Goal: Transaction & Acquisition: Purchase product/service

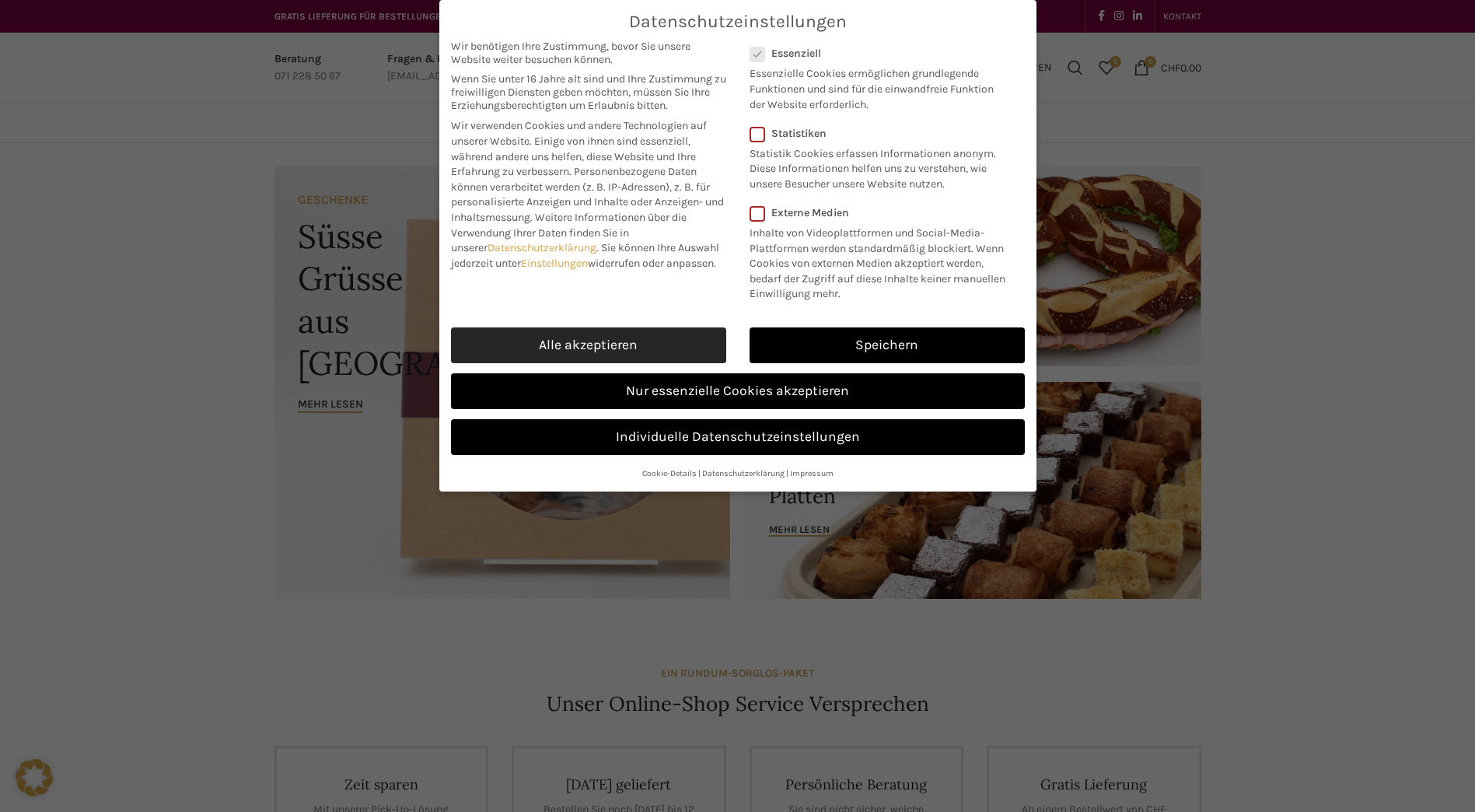
click at [634, 340] on link "Alle akzeptieren" at bounding box center [589, 345] width 276 height 36
checkbox input "true"
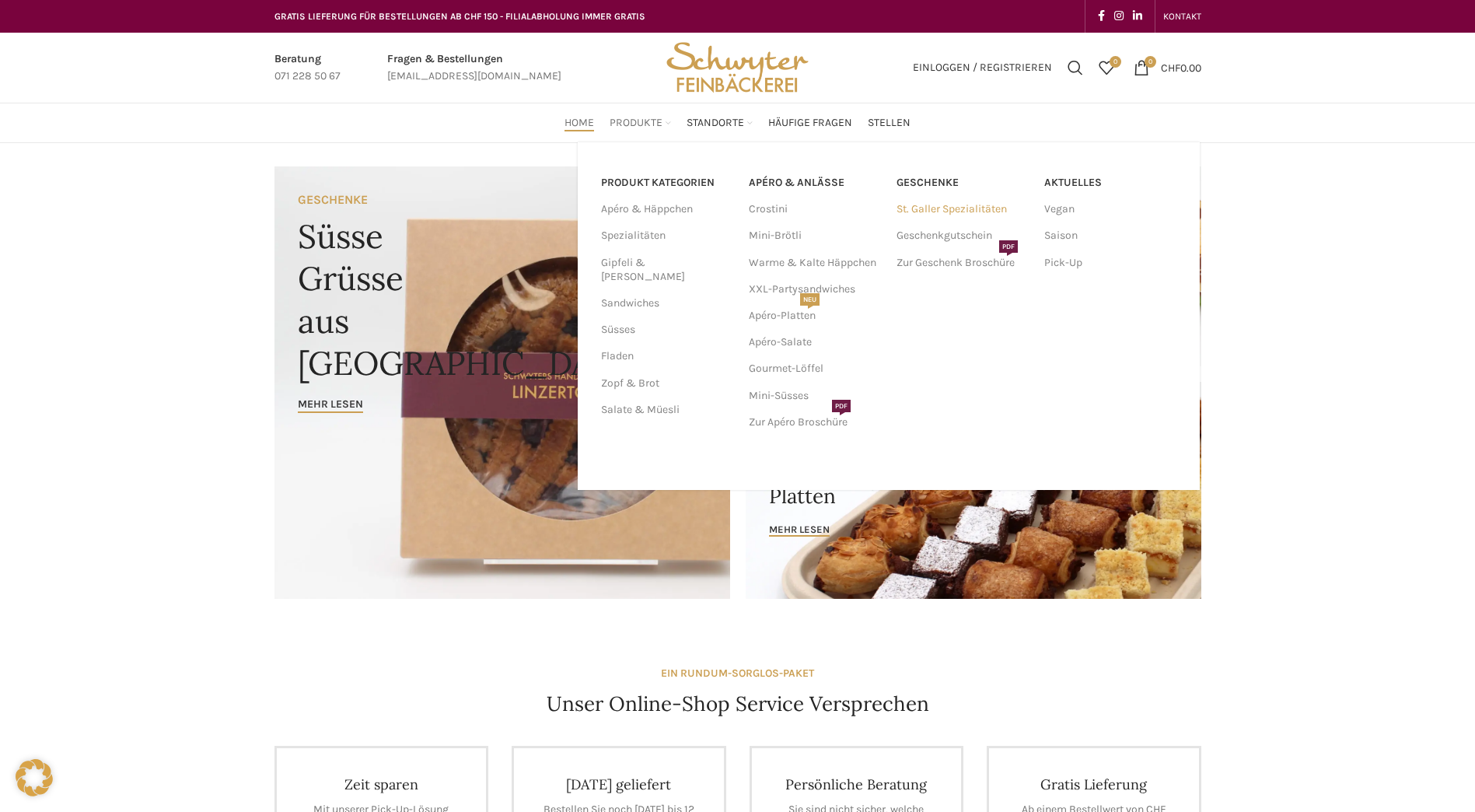
click at [931, 210] on link "St. Galler Spezialitäten" at bounding box center [963, 209] width 133 height 26
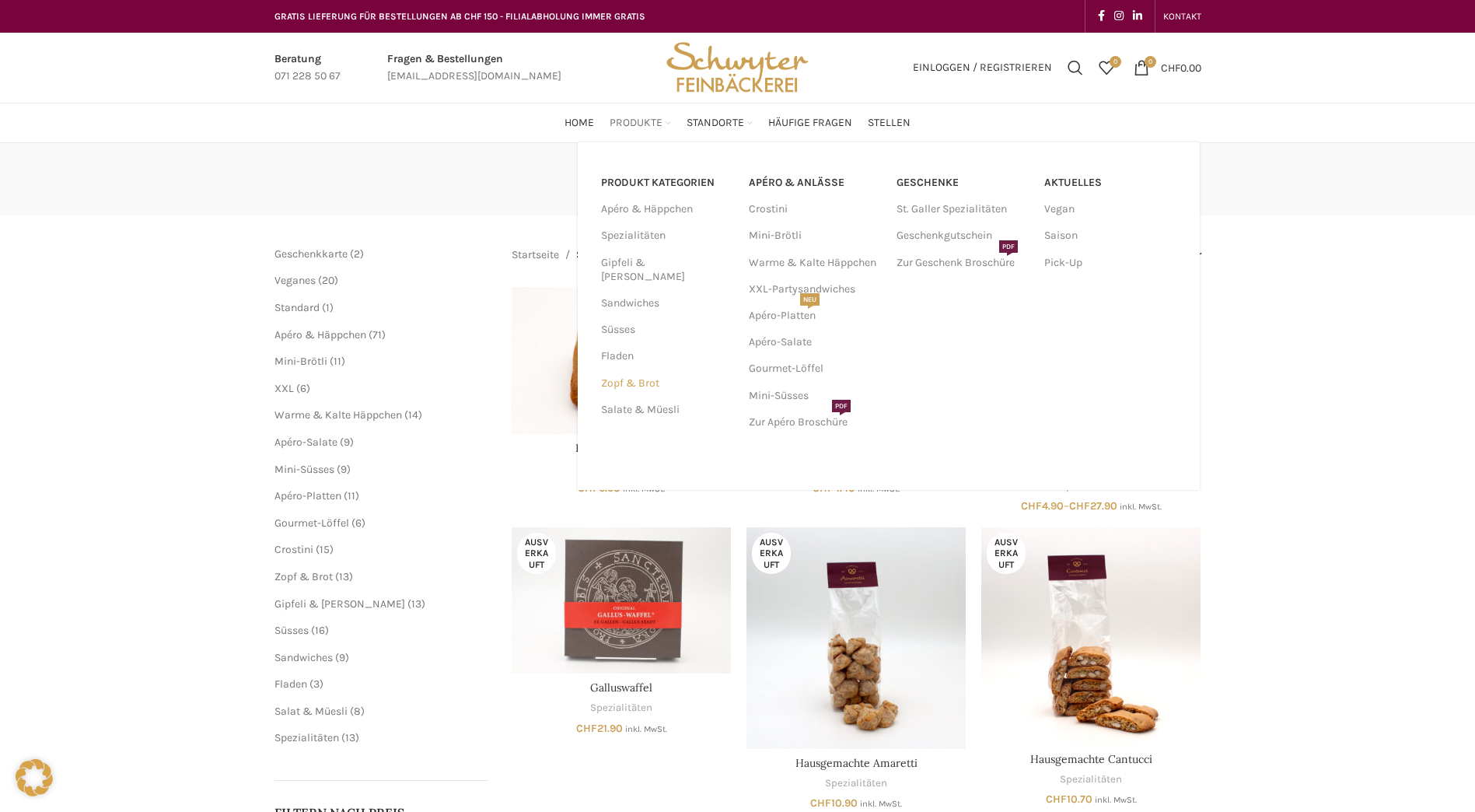
click at [624, 370] on link "Zopf & Brot" at bounding box center [666, 383] width 129 height 26
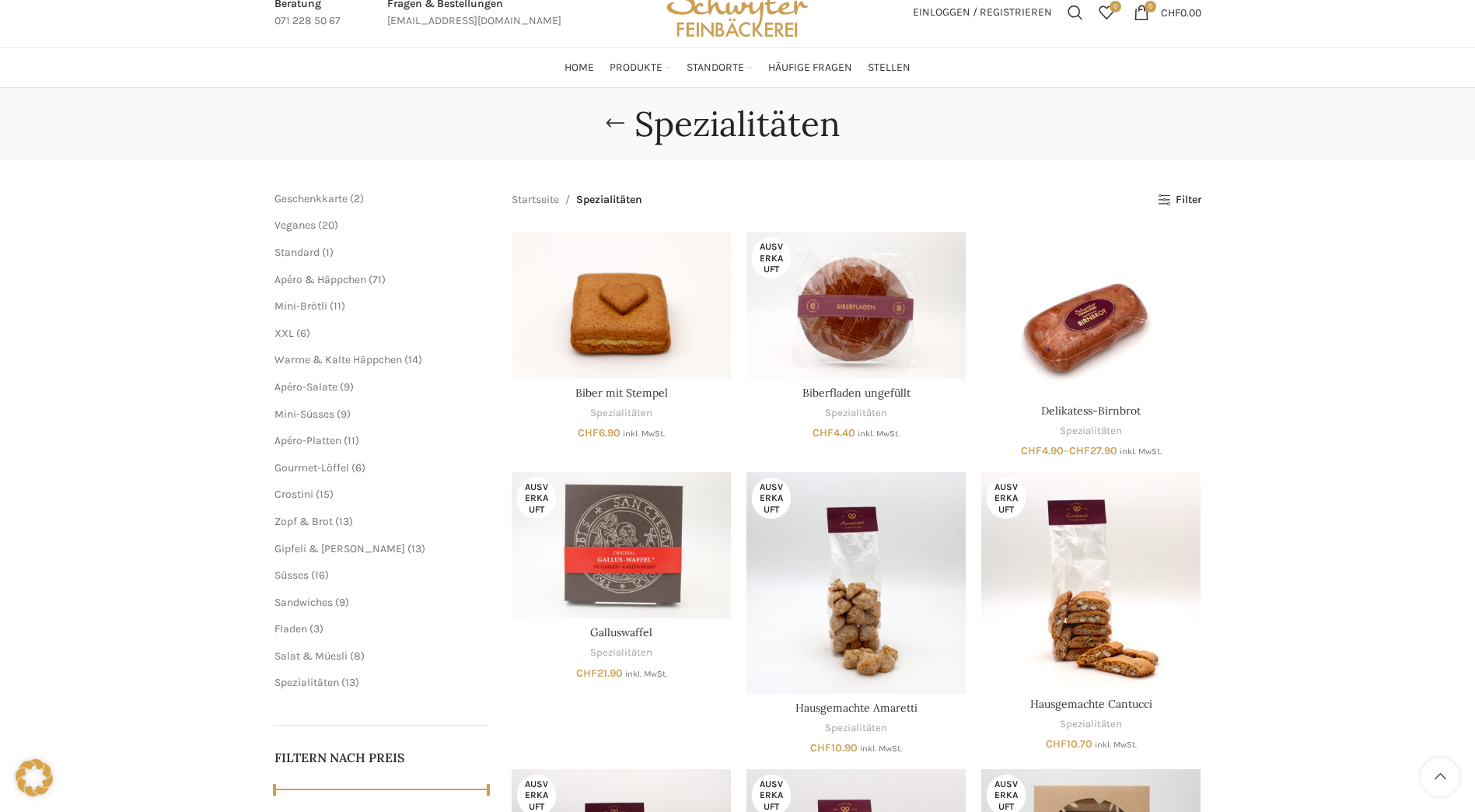
scroll to position [155, 0]
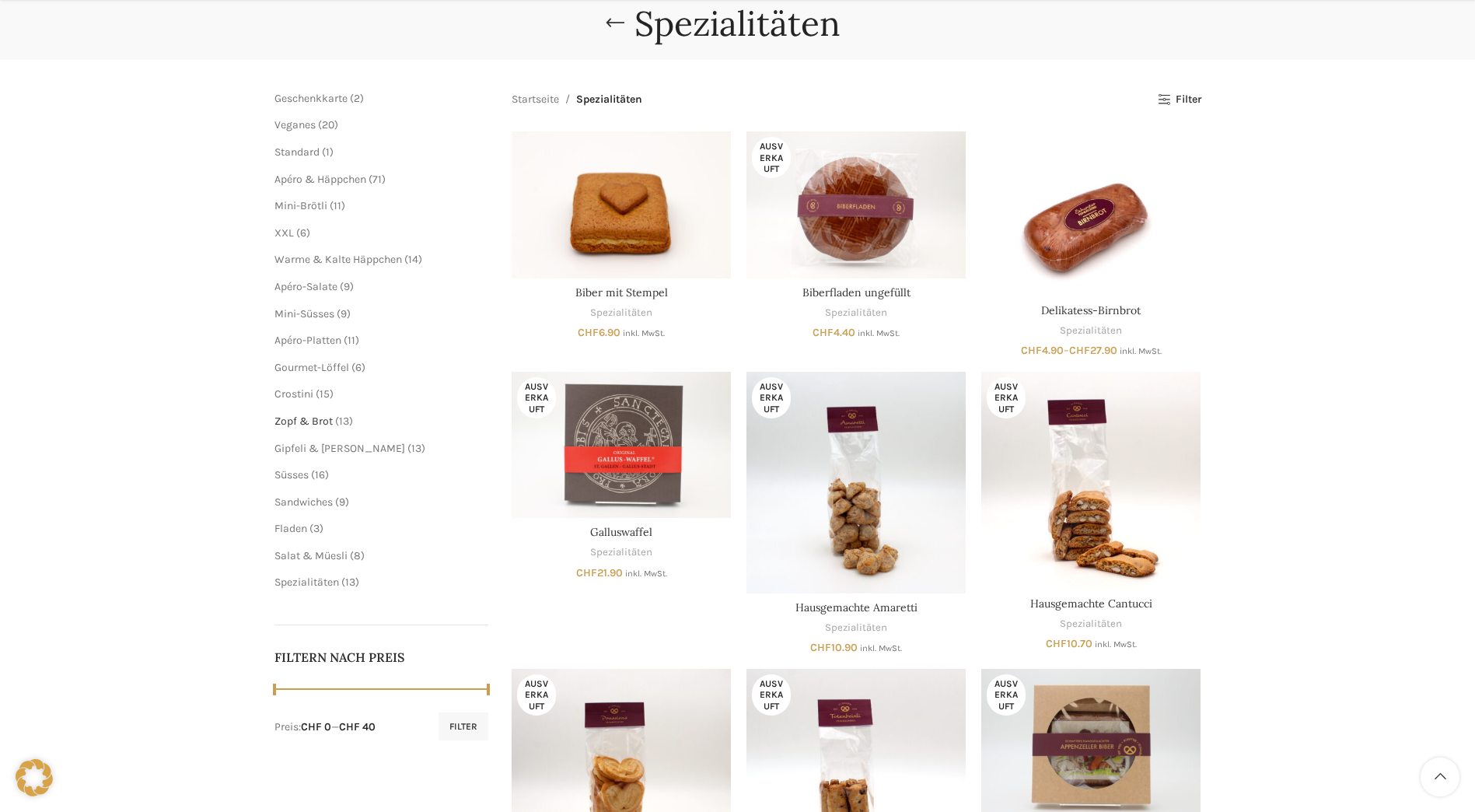
click at [326, 419] on span "Zopf & Brot" at bounding box center [304, 420] width 58 height 13
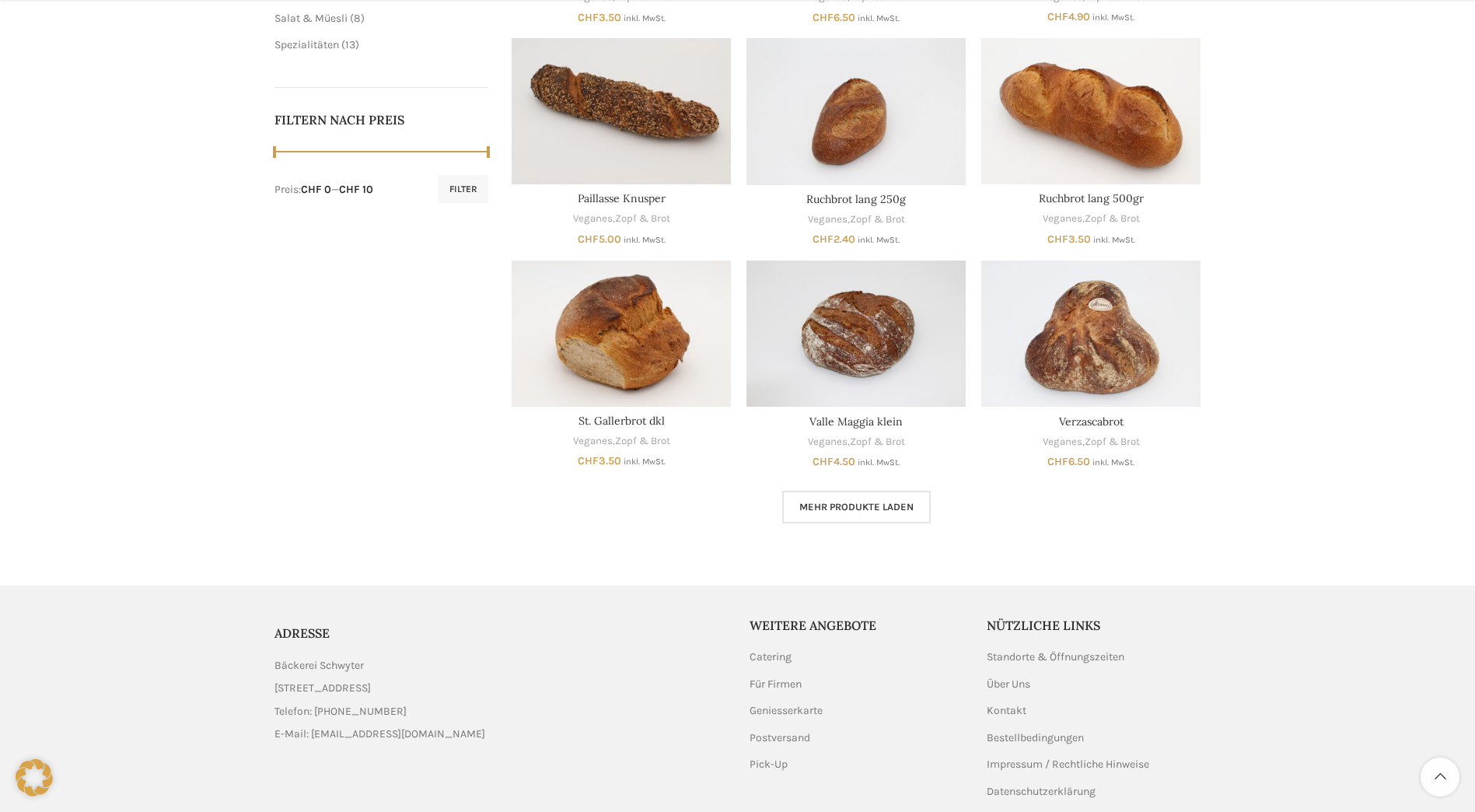
scroll to position [699, 0]
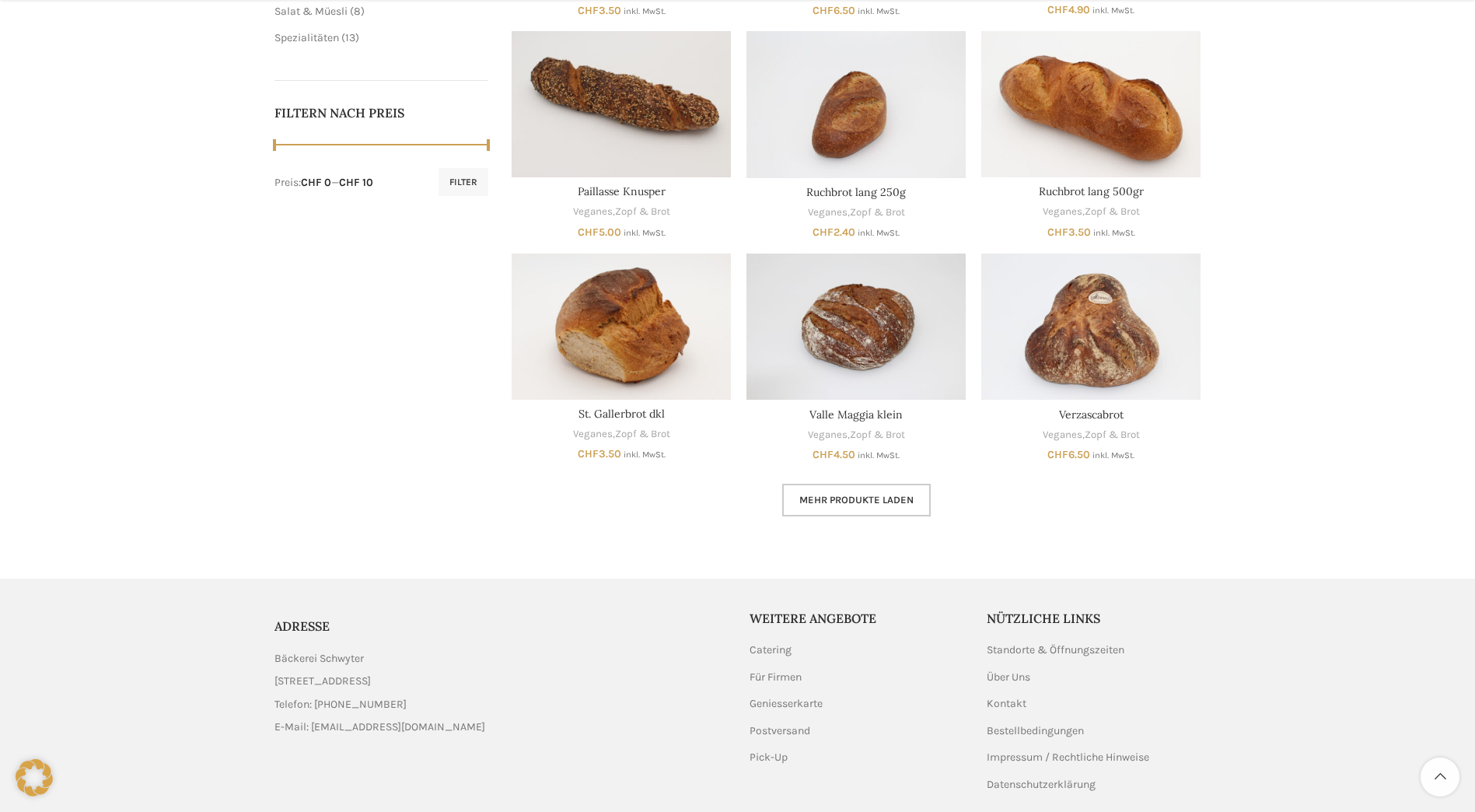
click at [905, 501] on span "Mehr Produkte laden" at bounding box center [856, 500] width 114 height 12
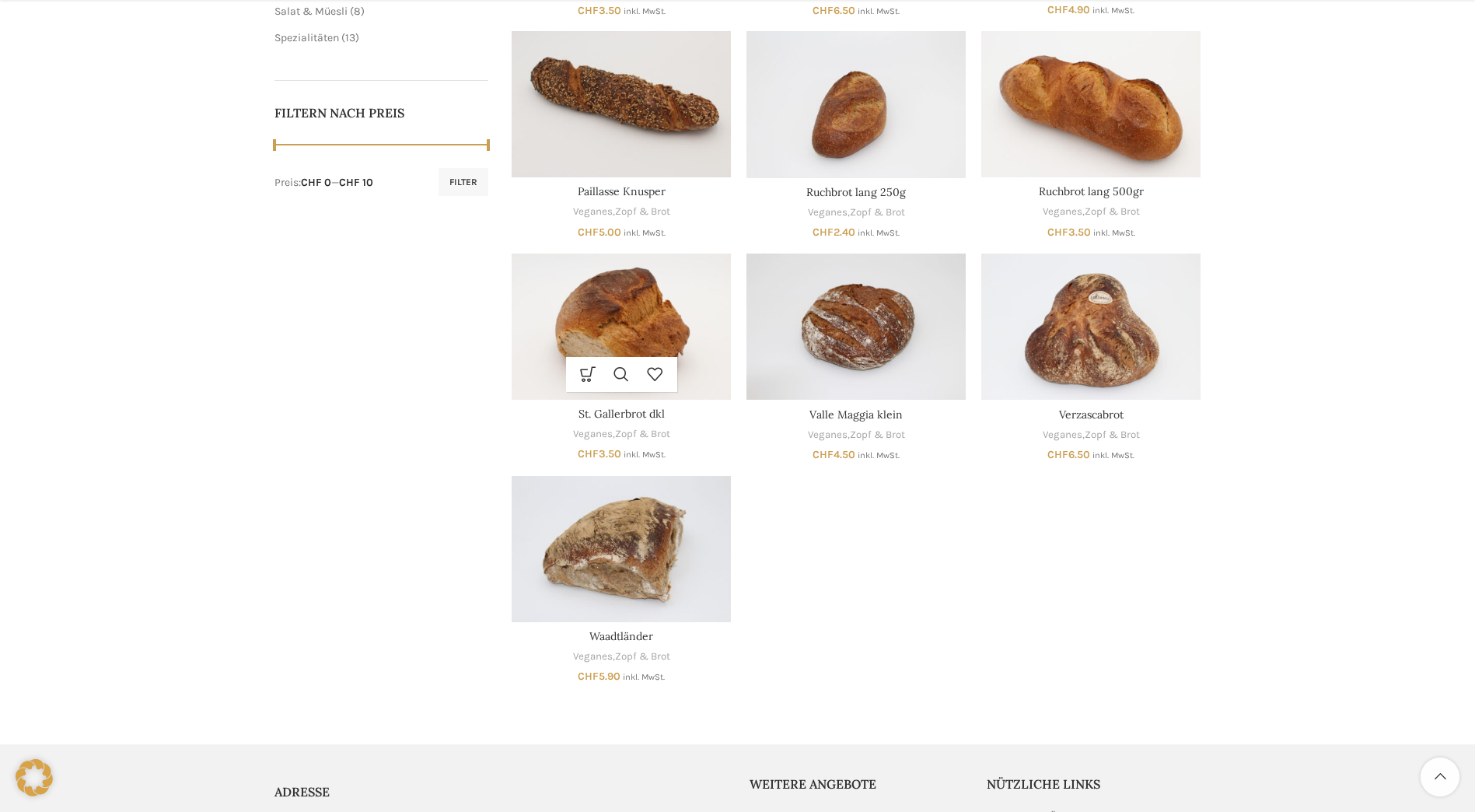
click at [652, 333] on img "St. Gallerbrot dkl" at bounding box center [621, 327] width 219 height 147
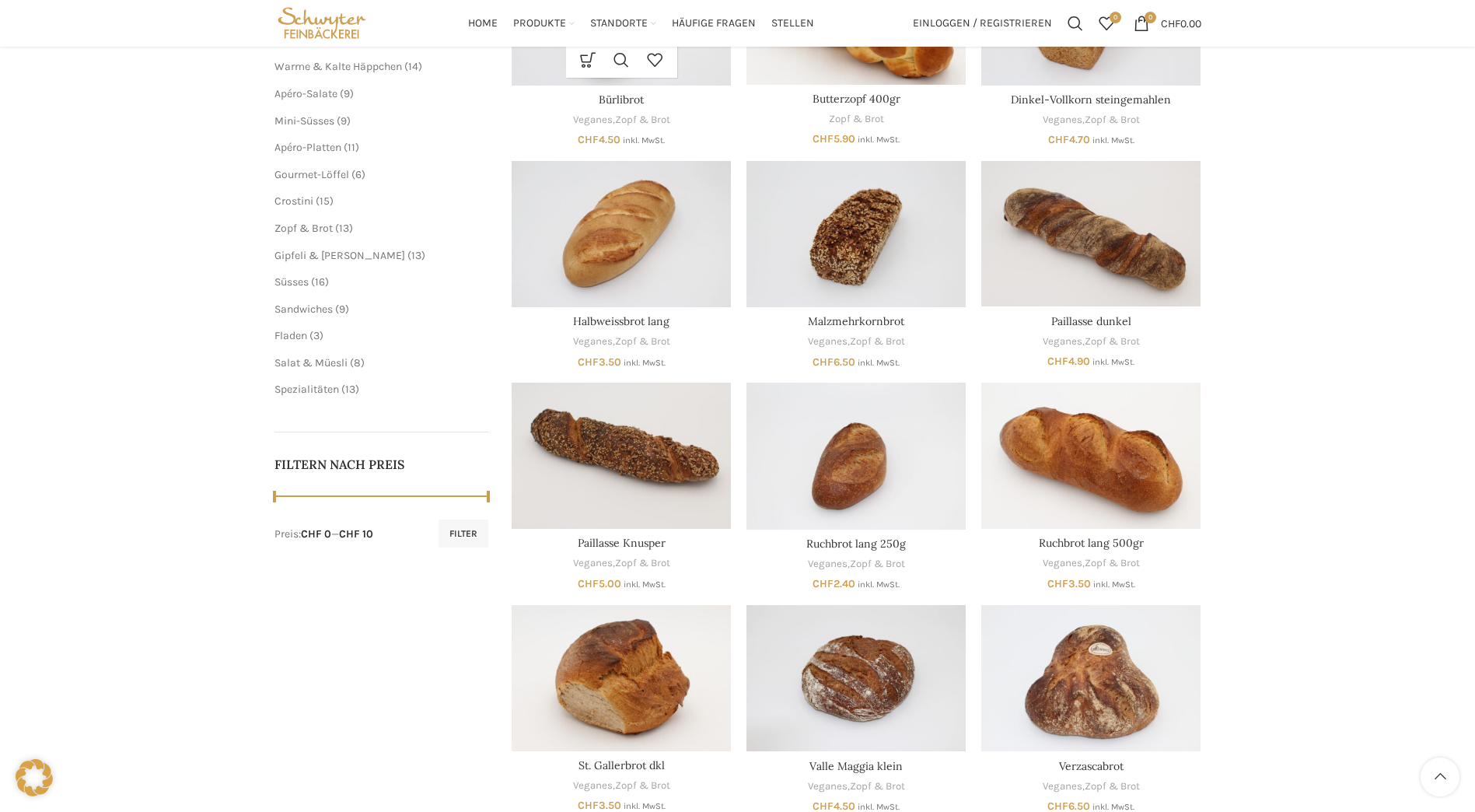
scroll to position [149, 0]
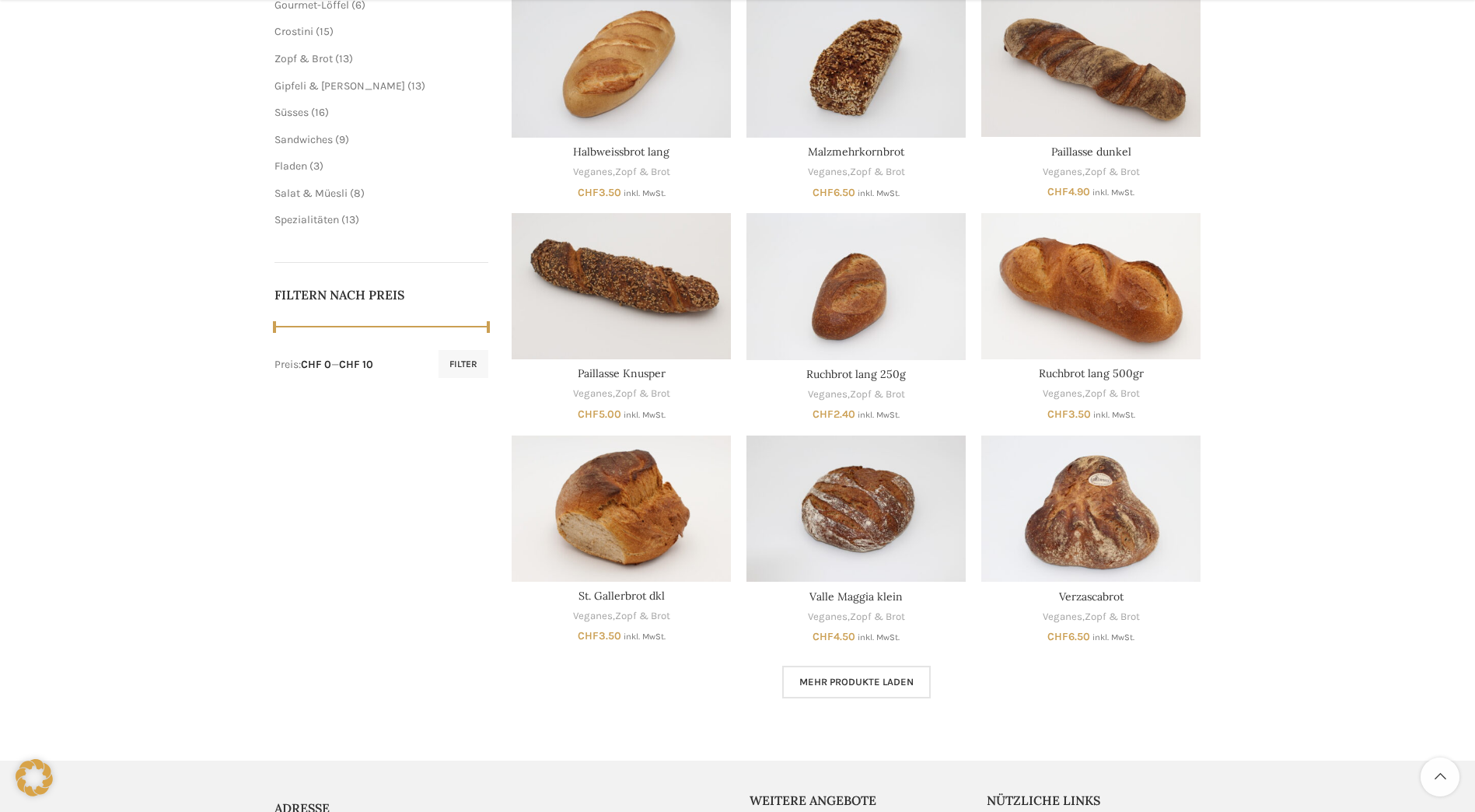
scroll to position [544, 0]
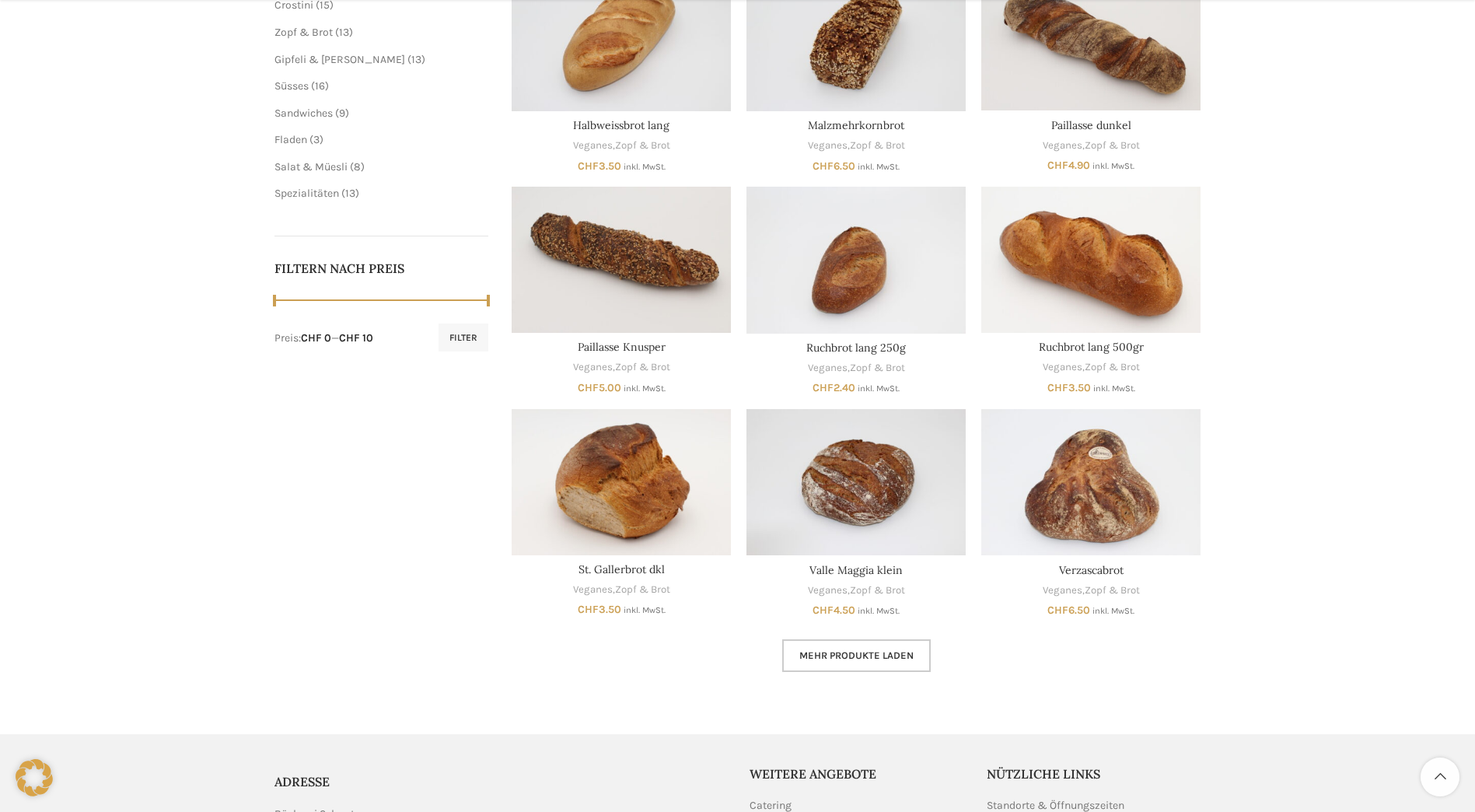
click at [866, 658] on span "Mehr Produkte laden" at bounding box center [856, 655] width 114 height 12
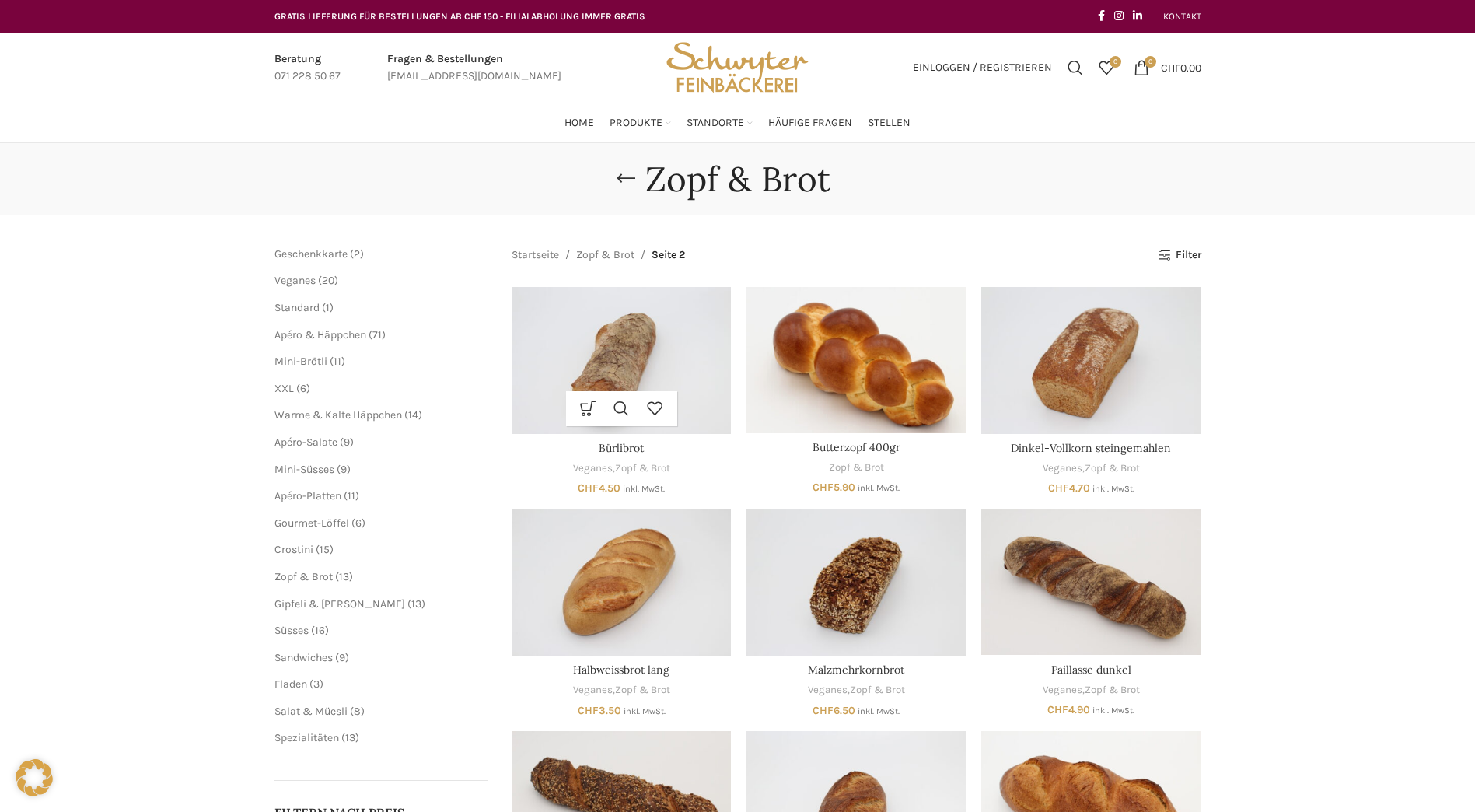
click at [697, 455] on h3 "Bürlibrot" at bounding box center [621, 448] width 219 height 16
click at [690, 379] on img "Bürlibrot" at bounding box center [621, 360] width 219 height 147
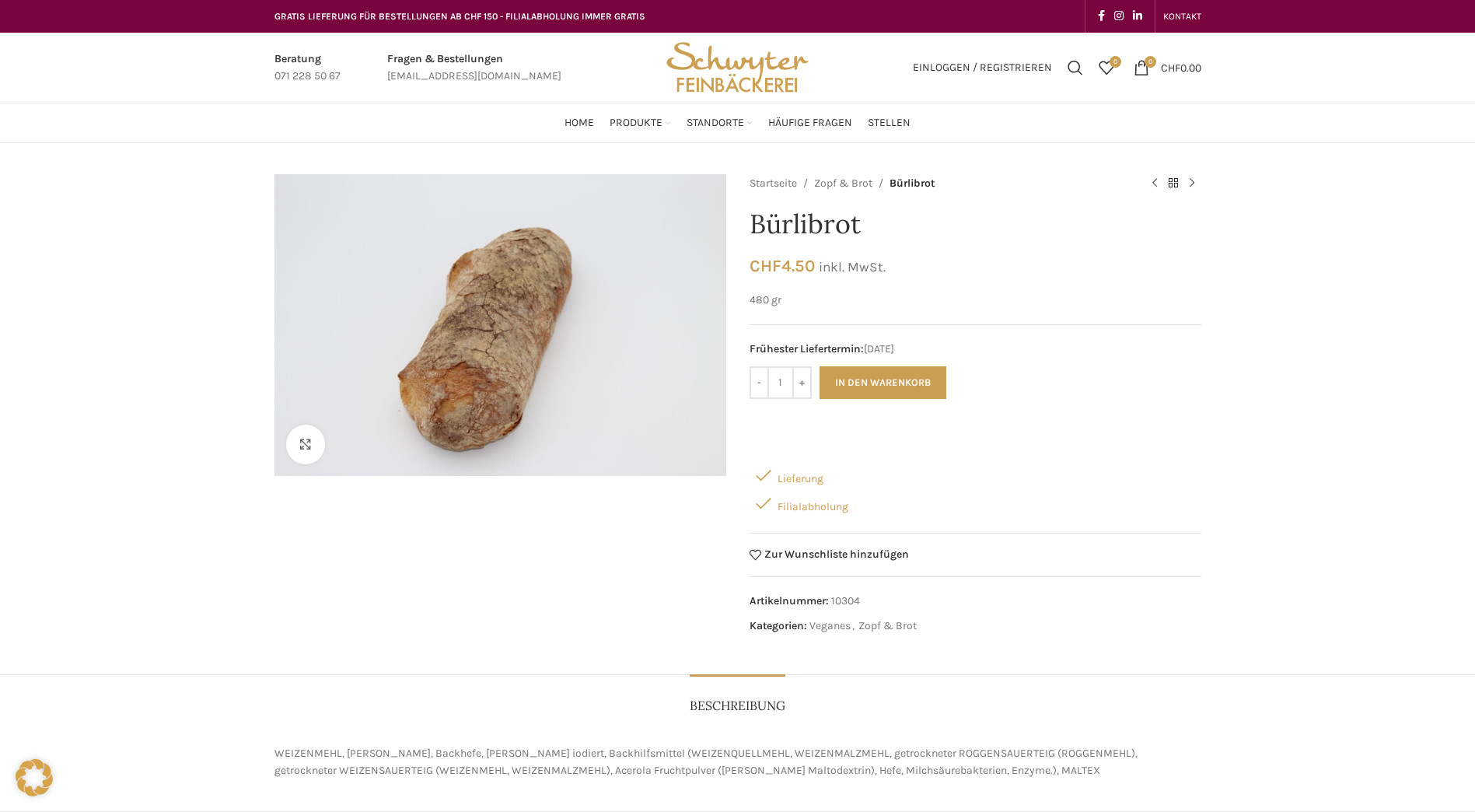
click at [556, 713] on div "Beschreibung" at bounding box center [738, 698] width 927 height 47
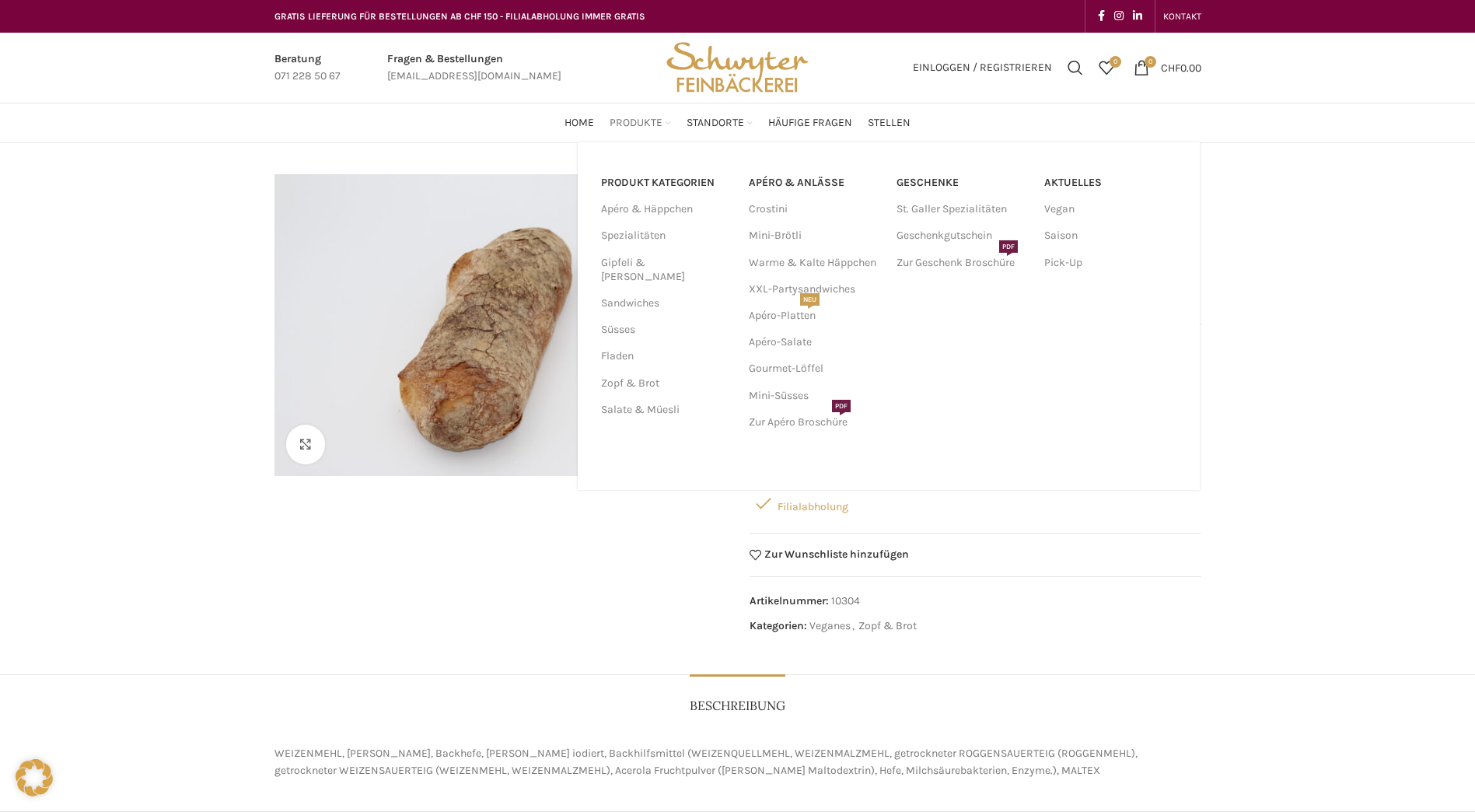
click at [637, 123] on span "Produkte" at bounding box center [636, 123] width 53 height 15
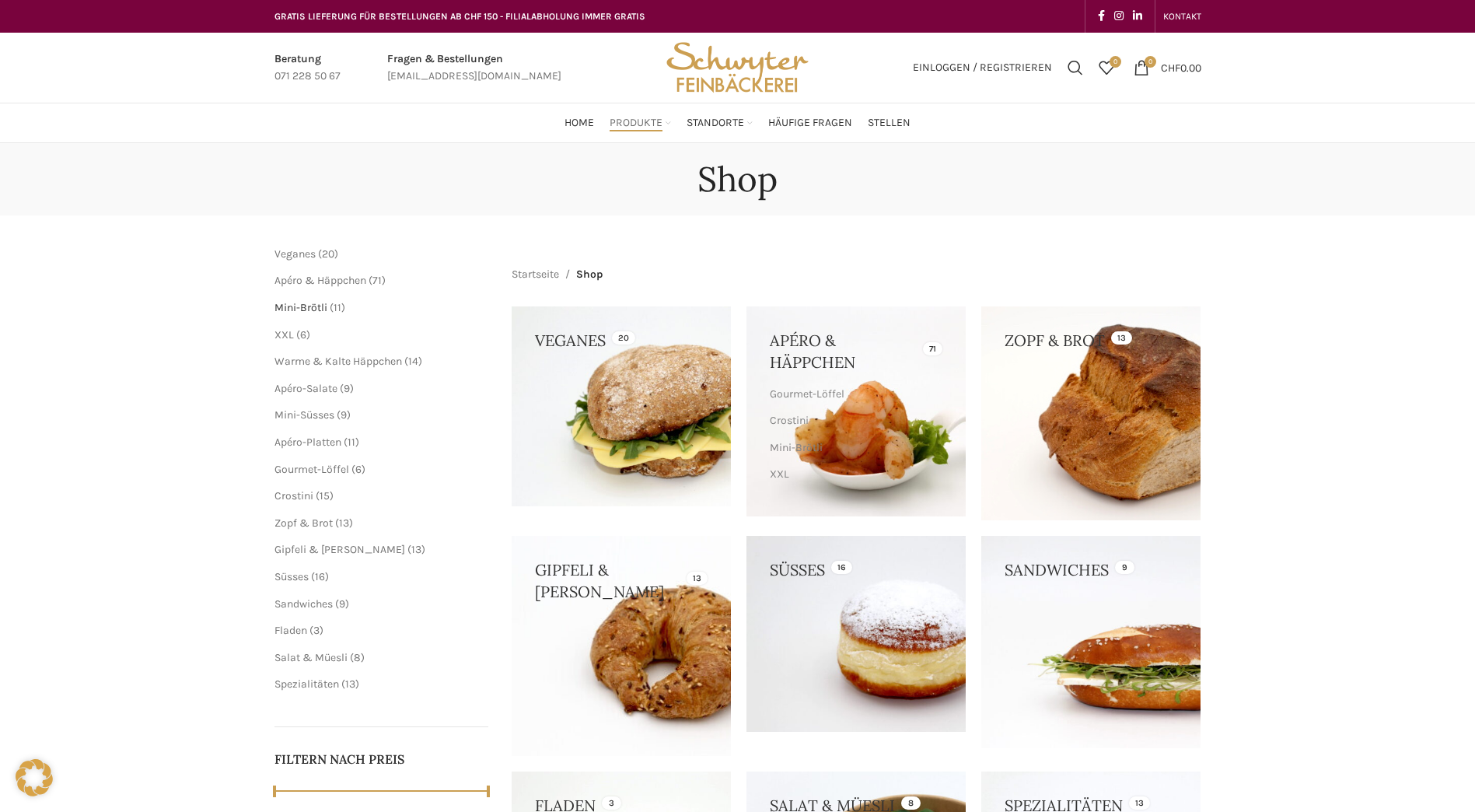
click at [324, 307] on span "Mini-Brötli" at bounding box center [301, 307] width 53 height 13
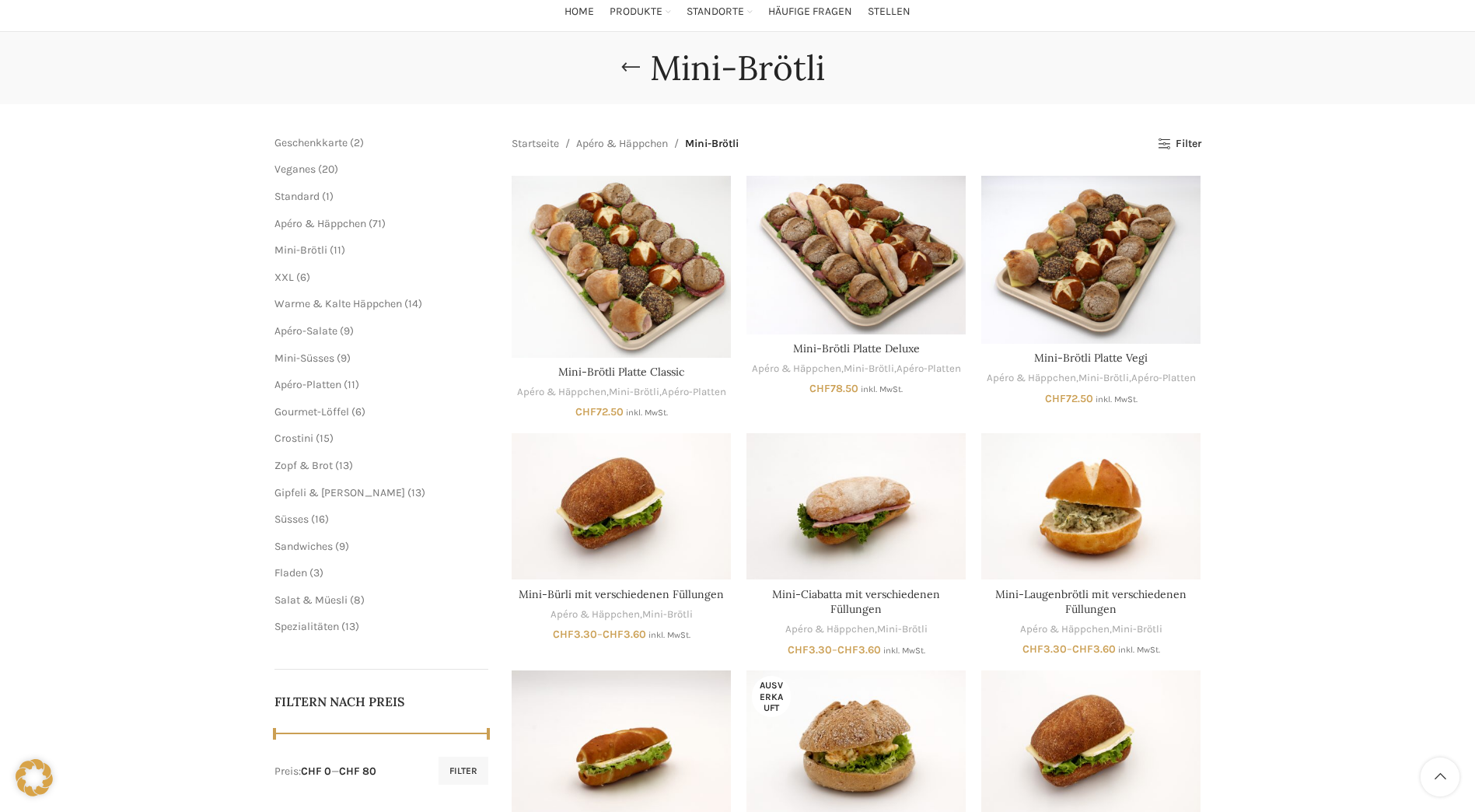
scroll to position [85, 0]
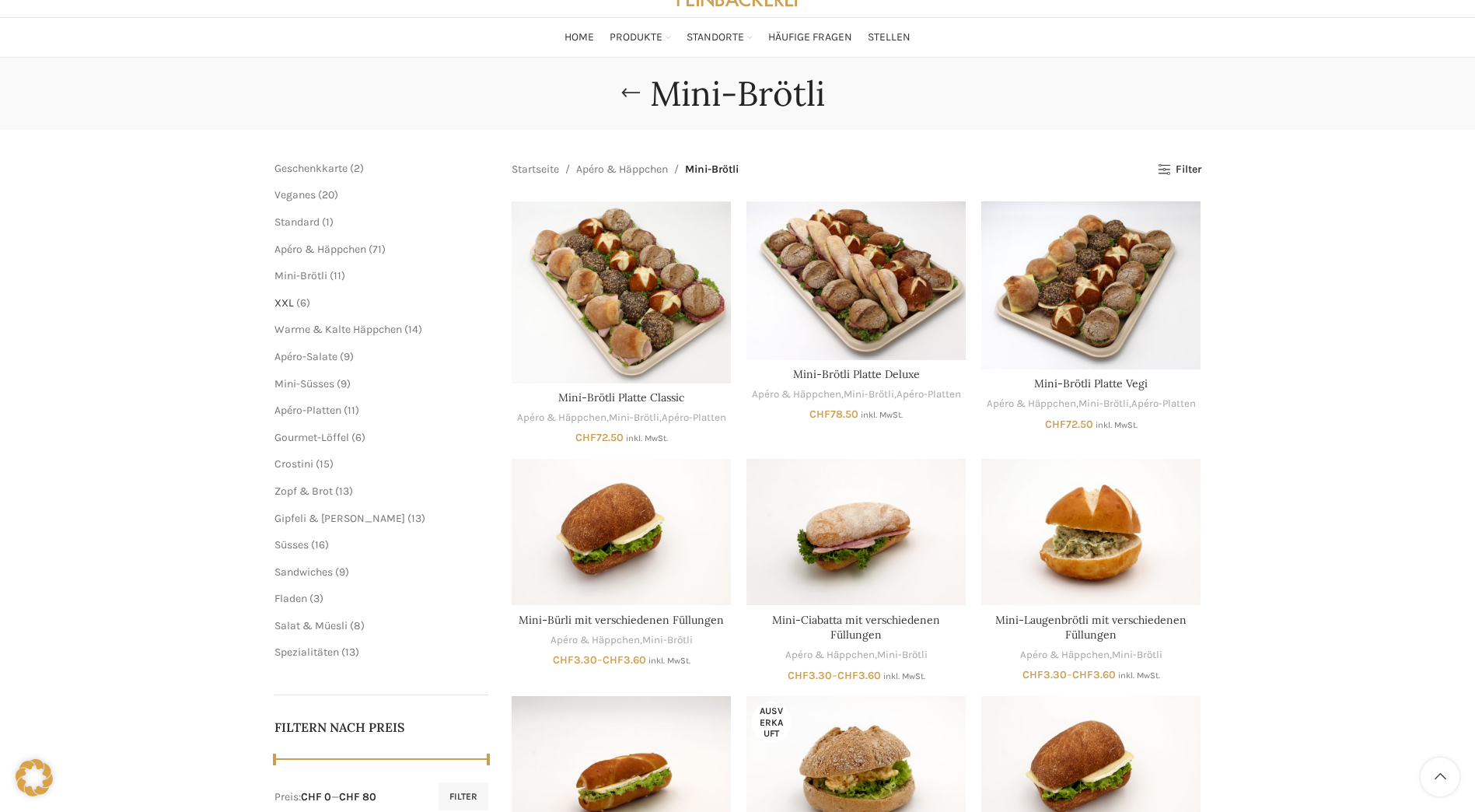
click at [289, 304] on span "XXL" at bounding box center [284, 303] width 19 height 13
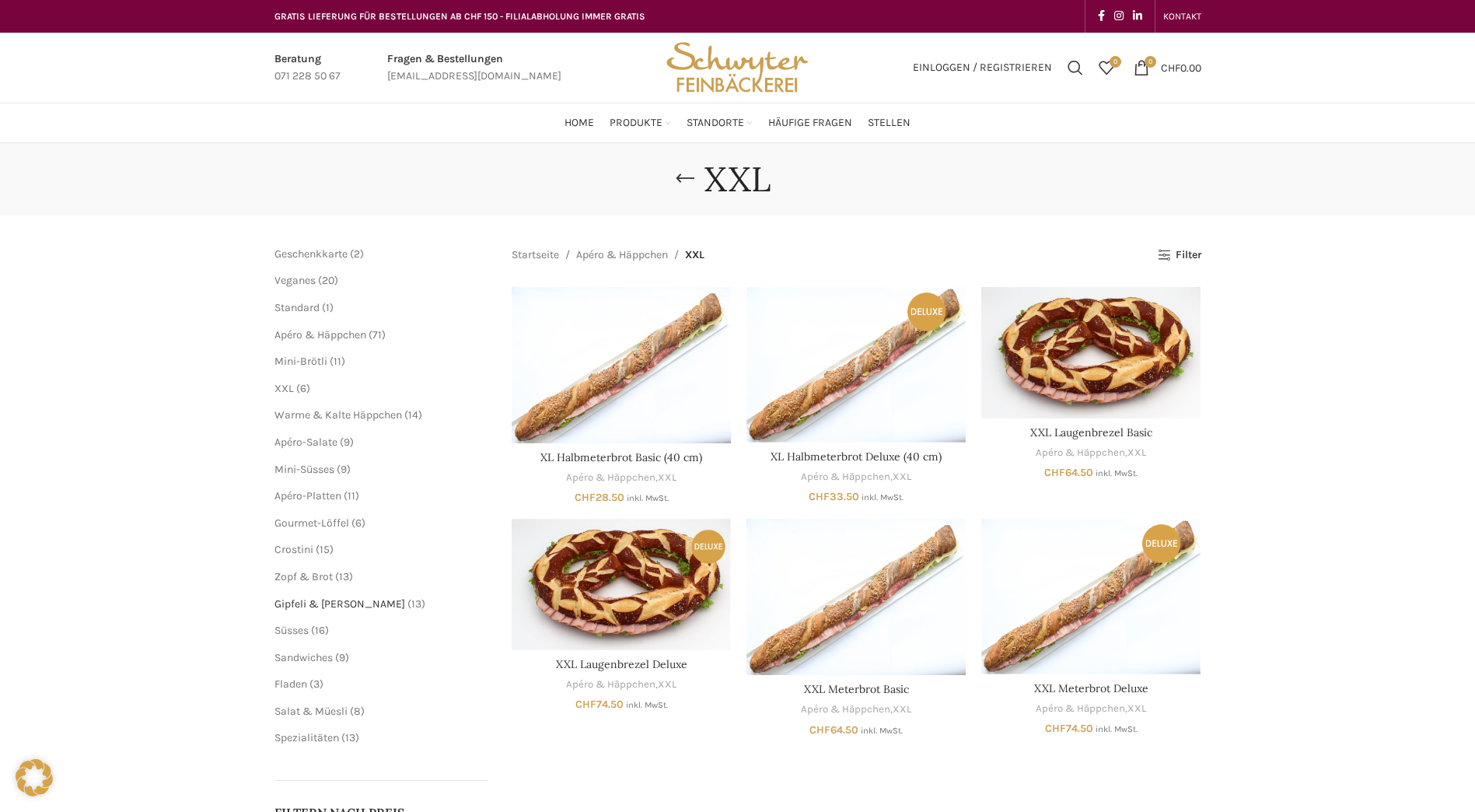
click at [341, 606] on span "Gipfeli & [PERSON_NAME]" at bounding box center [340, 604] width 131 height 13
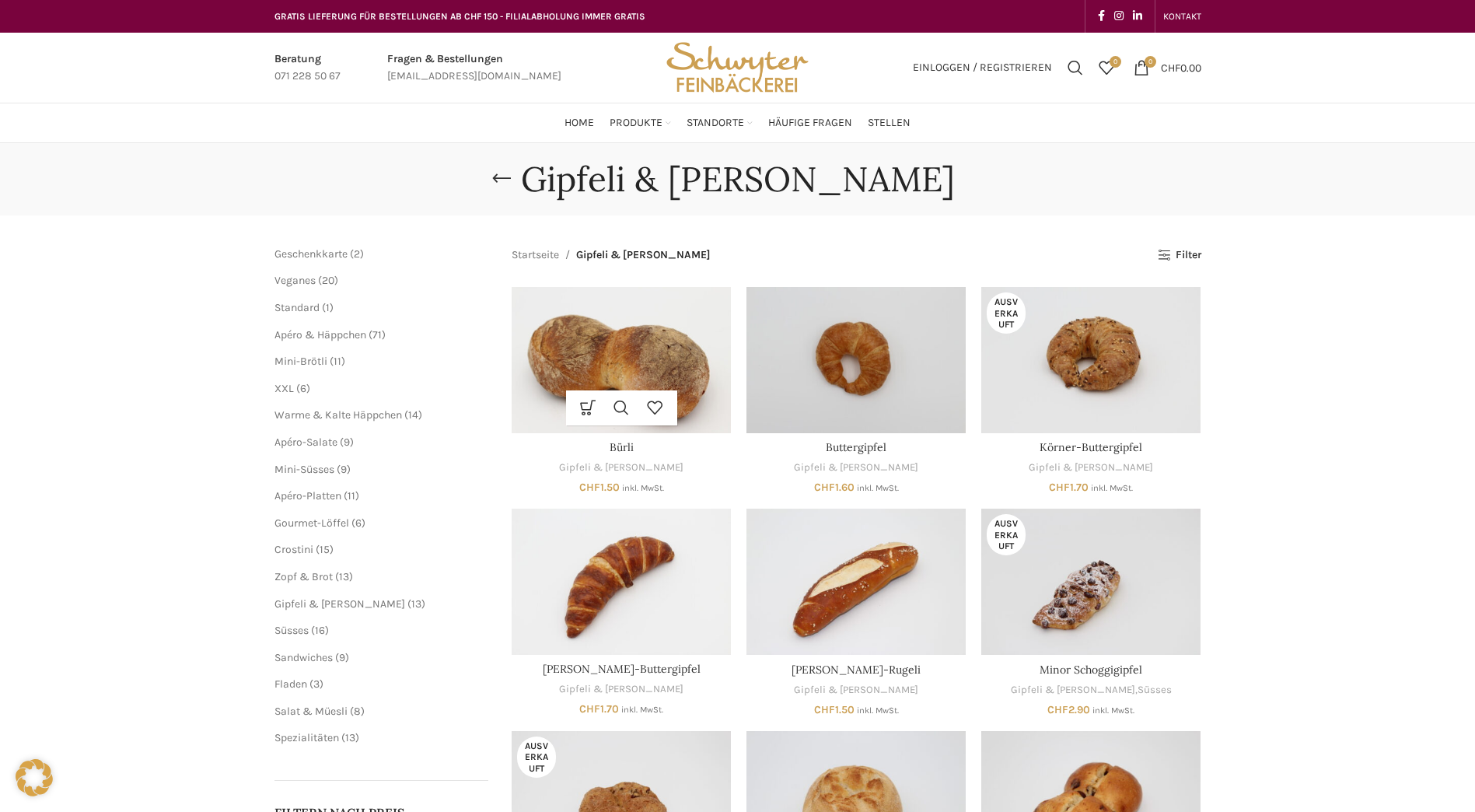
click at [655, 373] on img "Bürli" at bounding box center [621, 360] width 219 height 147
